Goal: Navigation & Orientation: Find specific page/section

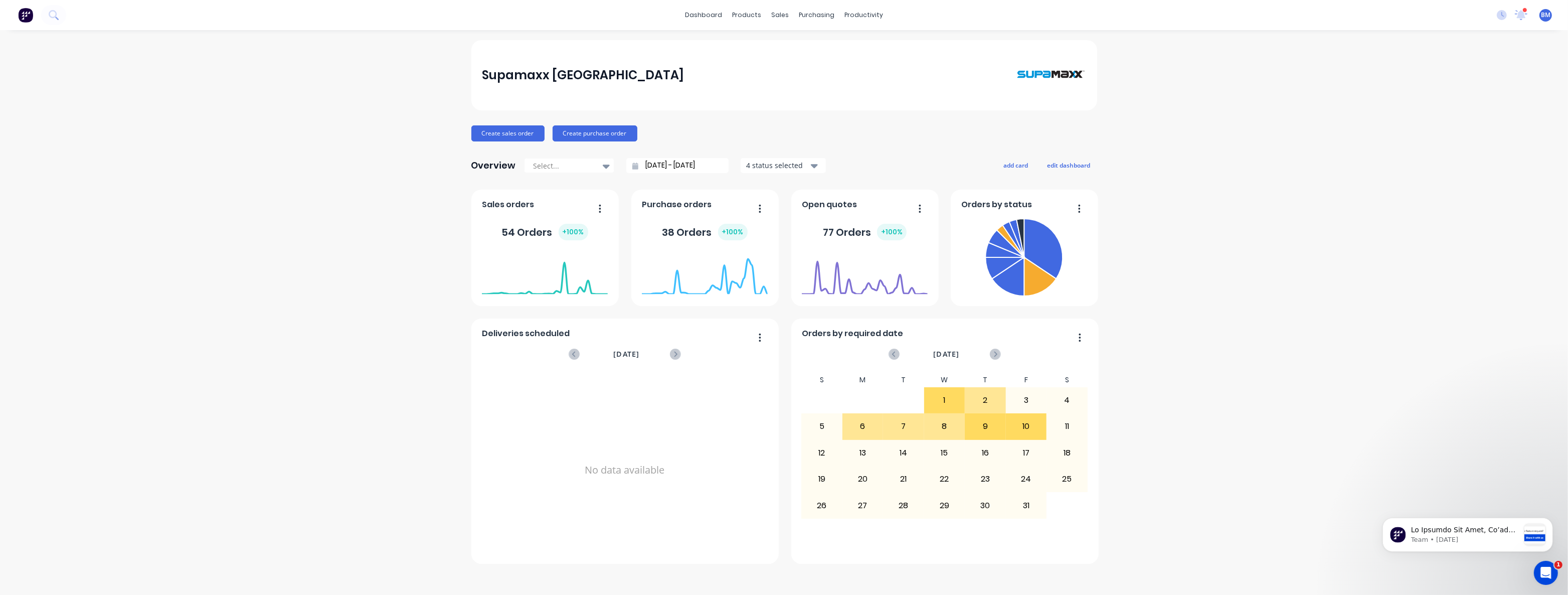
click at [272, 91] on div "Supamaxx [GEOGRAPHIC_DATA] Create sales order Create purchase order Overview Se…" at bounding box center [784, 313] width 1568 height 545
click at [343, 123] on div "Supamaxx Australia Create sales order Create purchase order Overview Select... …" at bounding box center [784, 313] width 1568 height 545
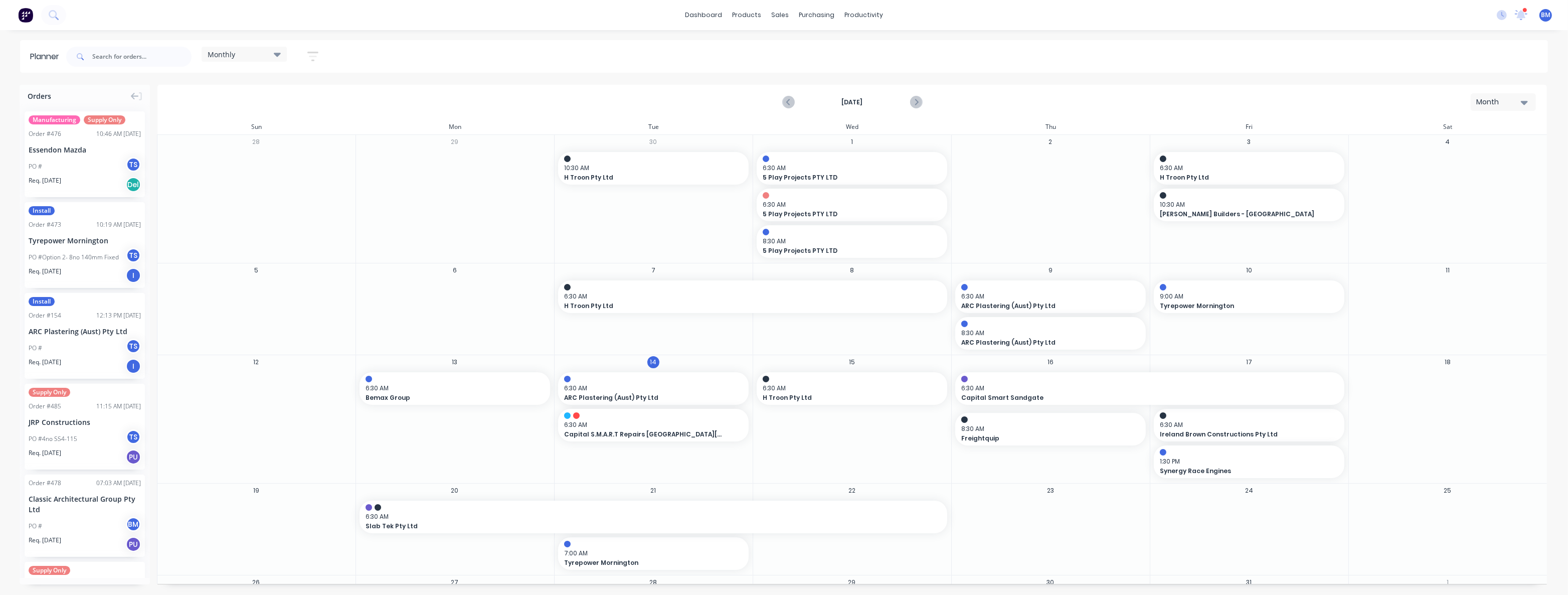
click at [396, 57] on div "Monthly Save new view None edit Monthly (Default) edit Show/Hide users Show/Hid…" at bounding box center [805, 57] width 1483 height 30
